Goal: Information Seeking & Learning: Learn about a topic

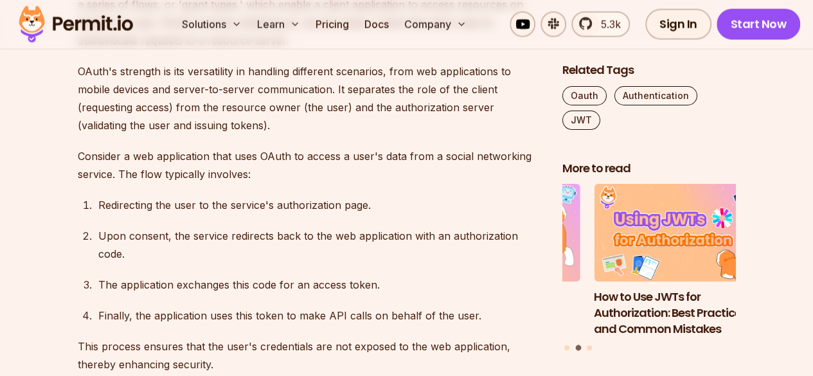
scroll to position [1481, 0]
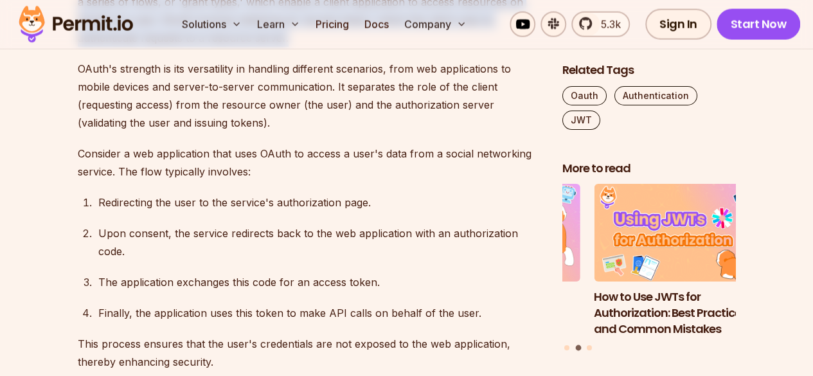
drag, startPoint x: 276, startPoint y: 129, endPoint x: 330, endPoint y: 200, distance: 89.3
click at [330, 47] on p "OAuth, specifically OAuth 2.0, is not a token format but an authorization frame…" at bounding box center [310, 11] width 464 height 72
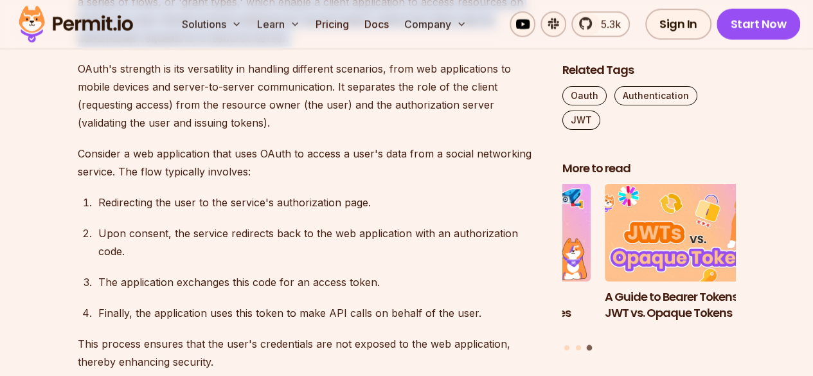
drag, startPoint x: 330, startPoint y: 200, endPoint x: 311, endPoint y: 118, distance: 84.5
drag, startPoint x: 311, startPoint y: 118, endPoint x: 352, endPoint y: 208, distance: 99.5
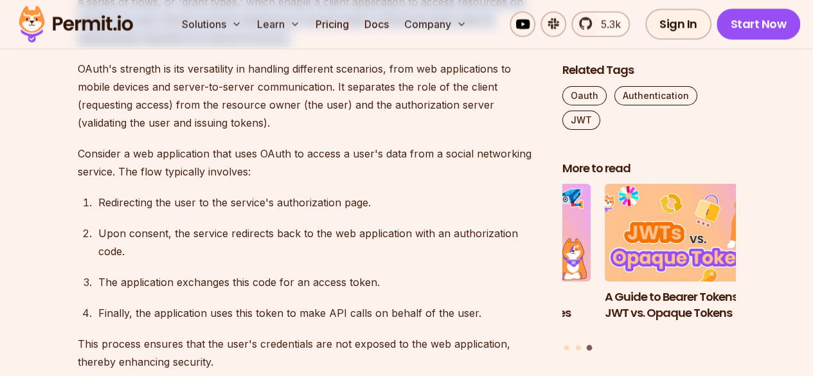
click at [352, 47] on p "OAuth, specifically OAuth 2.0, is not a token format but an authorization frame…" at bounding box center [310, 11] width 464 height 72
drag, startPoint x: 352, startPoint y: 208, endPoint x: 323, endPoint y: 119, distance: 93.9
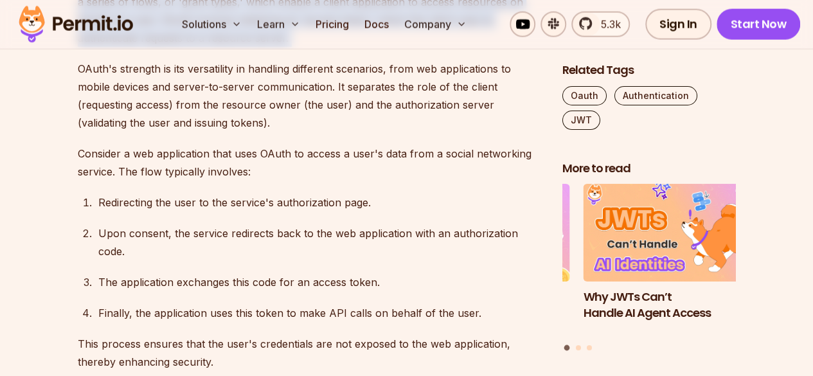
drag, startPoint x: 323, startPoint y: 119, endPoint x: 371, endPoint y: 202, distance: 96.1
click at [371, 47] on p "OAuth, specifically OAuth 2.0, is not a token format but an authorization frame…" at bounding box center [310, 11] width 464 height 72
drag, startPoint x: 371, startPoint y: 202, endPoint x: 352, endPoint y: 107, distance: 97.5
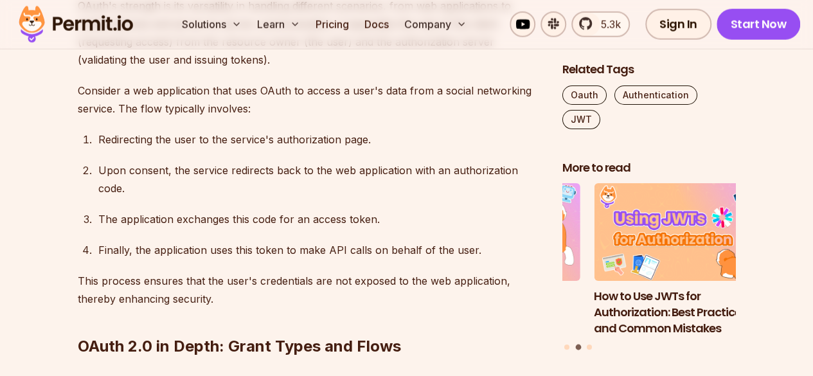
scroll to position [1544, 0]
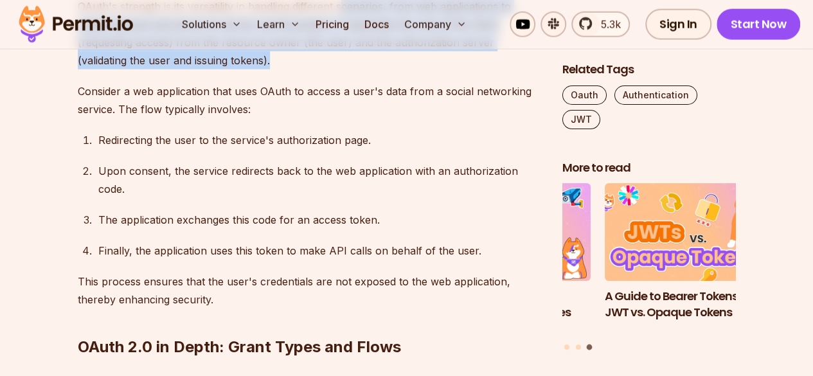
drag, startPoint x: 341, startPoint y: 147, endPoint x: 377, endPoint y: 218, distance: 79.9
click at [377, 69] on p "OAuth's strength is its versatility in handling different scenarios, from web a…" at bounding box center [310, 33] width 464 height 72
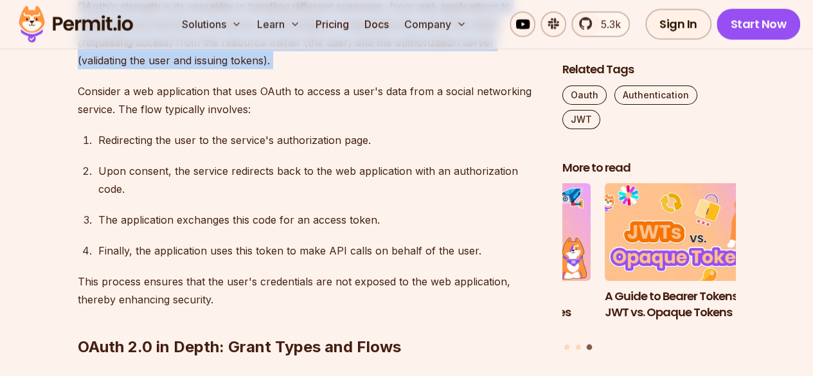
drag, startPoint x: 377, startPoint y: 218, endPoint x: 368, endPoint y: 145, distance: 74.4
drag, startPoint x: 368, startPoint y: 145, endPoint x: 394, endPoint y: 218, distance: 77.8
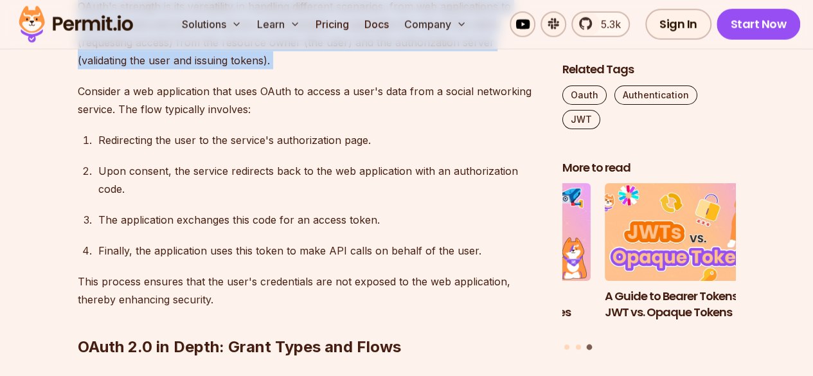
click at [394, 69] on p "OAuth's strength is its versatility in handling different scenarios, from web a…" at bounding box center [310, 33] width 464 height 72
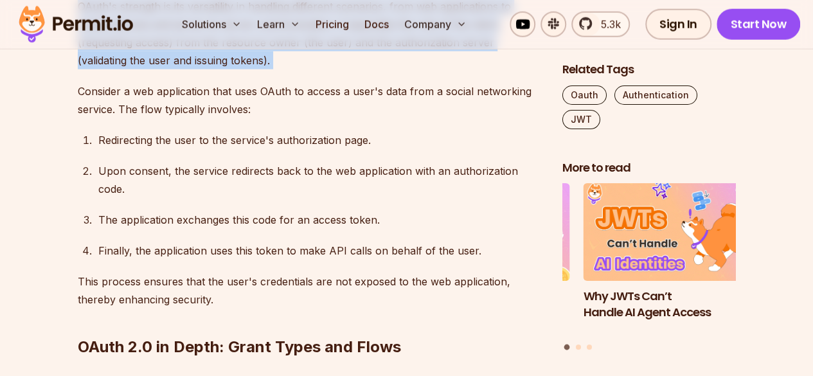
drag, startPoint x: 394, startPoint y: 218, endPoint x: 386, endPoint y: 139, distance: 78.8
drag, startPoint x: 386, startPoint y: 139, endPoint x: 413, endPoint y: 222, distance: 86.6
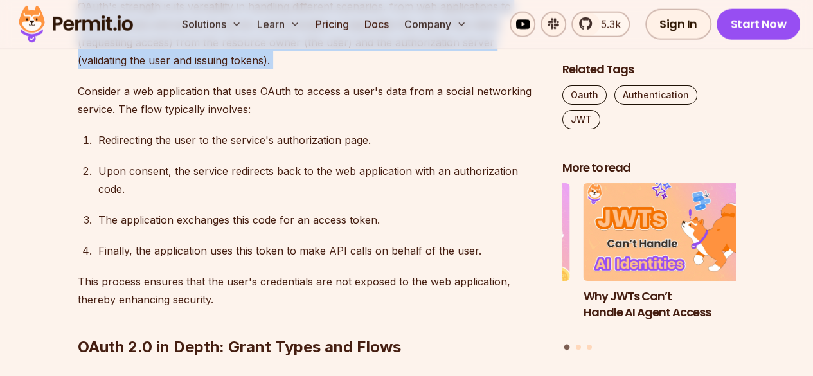
click at [413, 69] on p "OAuth's strength is its versatility in handling different scenarios, from web a…" at bounding box center [310, 33] width 464 height 72
drag, startPoint x: 413, startPoint y: 222, endPoint x: 384, endPoint y: 146, distance: 80.9
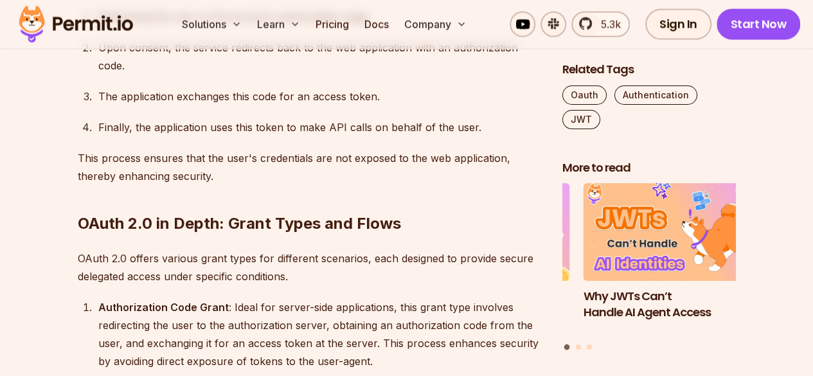
scroll to position [1668, 0]
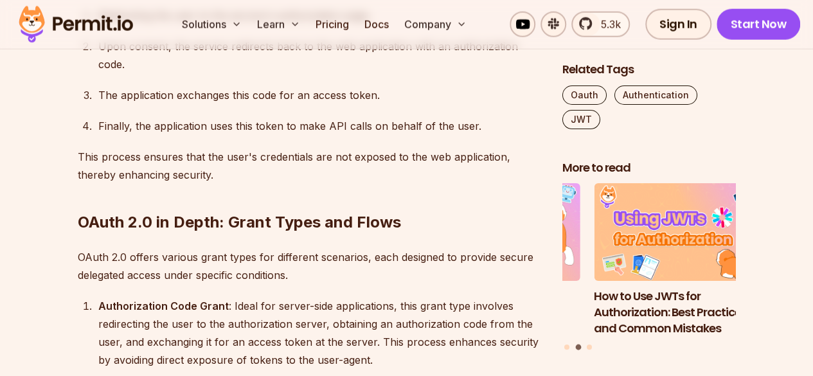
drag, startPoint x: 377, startPoint y: 141, endPoint x: 375, endPoint y: 102, distance: 38.6
drag, startPoint x: 375, startPoint y: 102, endPoint x: 386, endPoint y: 150, distance: 48.8
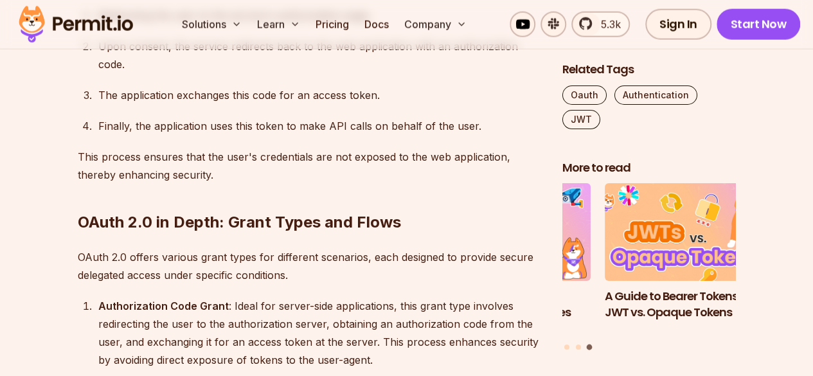
drag, startPoint x: 386, startPoint y: 150, endPoint x: 380, endPoint y: 109, distance: 41.4
drag, startPoint x: 378, startPoint y: 100, endPoint x: 393, endPoint y: 145, distance: 47.3
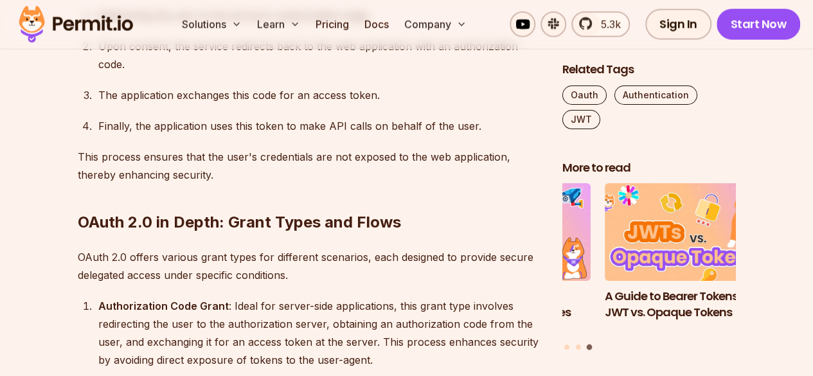
drag, startPoint x: 393, startPoint y: 145, endPoint x: 384, endPoint y: 100, distance: 45.8
drag, startPoint x: 384, startPoint y: 100, endPoint x: 391, endPoint y: 145, distance: 46.1
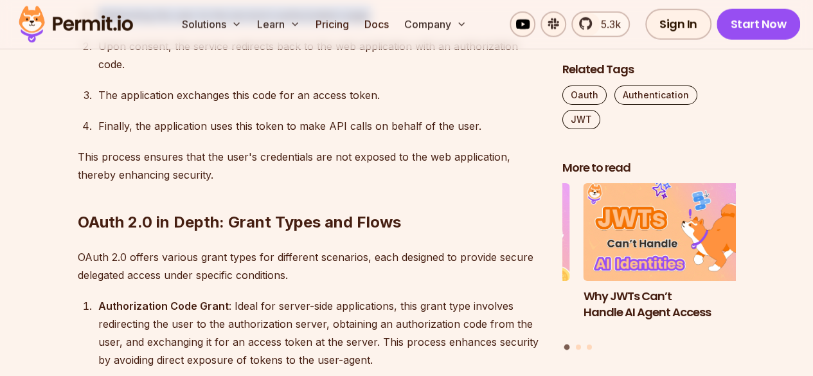
drag, startPoint x: 310, startPoint y: 156, endPoint x: 384, endPoint y: 181, distance: 77.4
click at [384, 24] on div "Redirecting the user to the service's authorization page." at bounding box center [319, 15] width 443 height 18
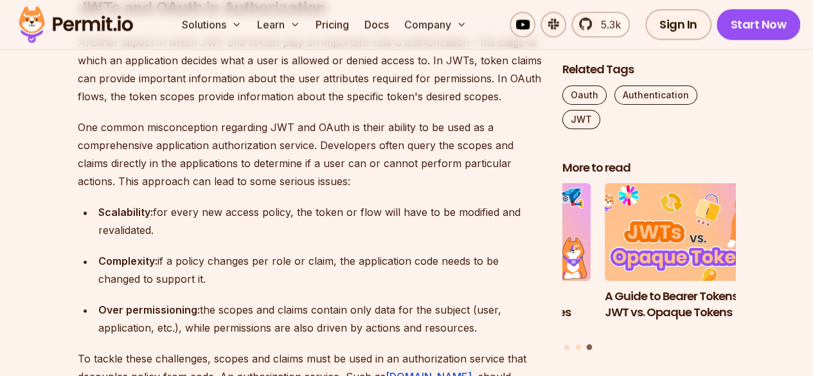
scroll to position [3140, 0]
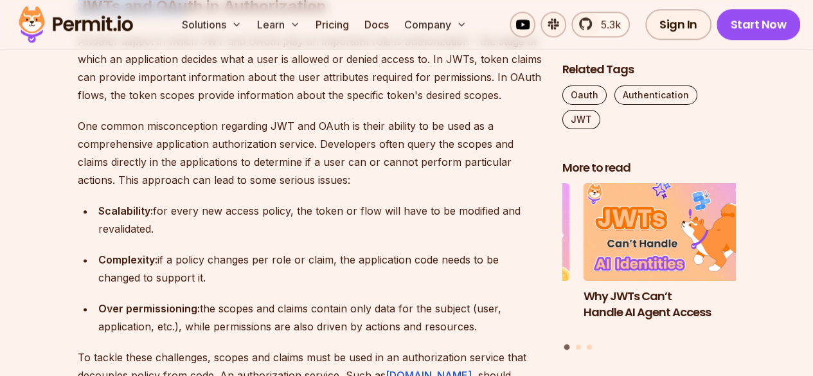
drag, startPoint x: 321, startPoint y: 69, endPoint x: 188, endPoint y: 112, distance: 140.4
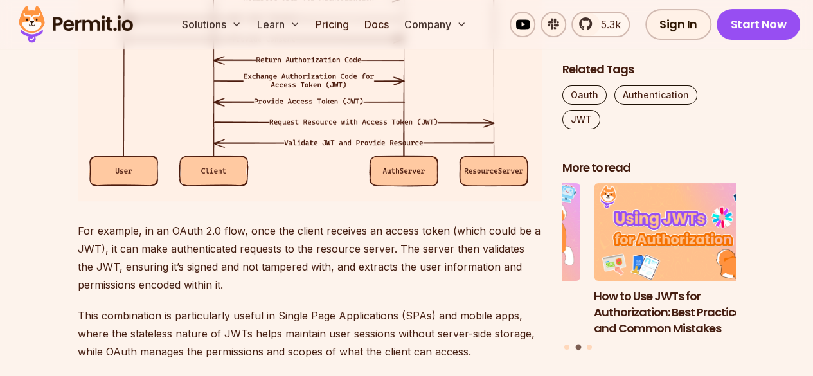
scroll to position [2552, 0]
